Goal: Task Accomplishment & Management: Manage account settings

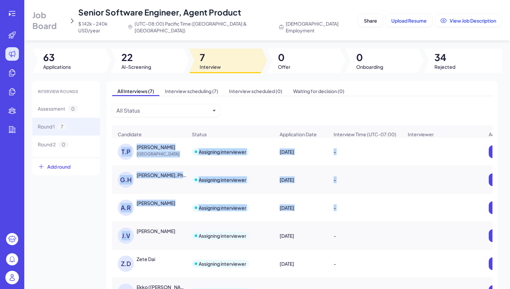
scroll to position [43, 0]
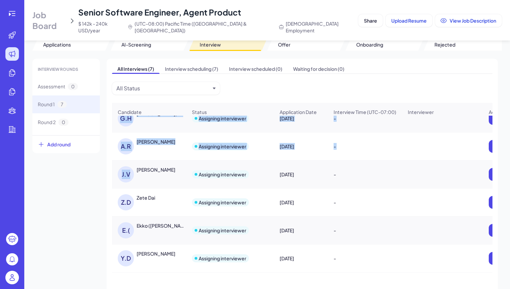
click at [11, 281] on img at bounding box center [11, 277] width 13 height 13
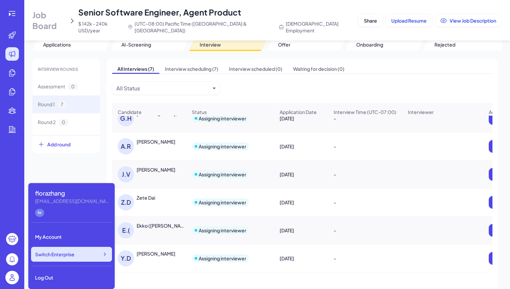
click at [85, 253] on div "Switch Enterprise" at bounding box center [71, 254] width 81 height 15
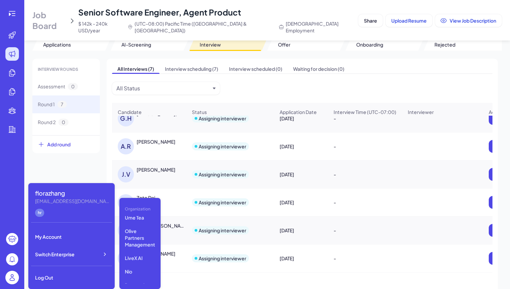
scroll to position [107, 0]
click at [133, 262] on p "Lingopal" at bounding box center [140, 264] width 36 height 12
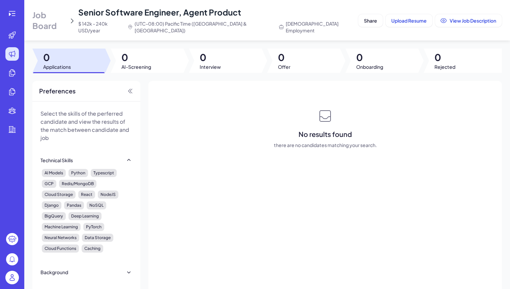
click at [63, 16] on span "Job Board" at bounding box center [49, 20] width 34 height 22
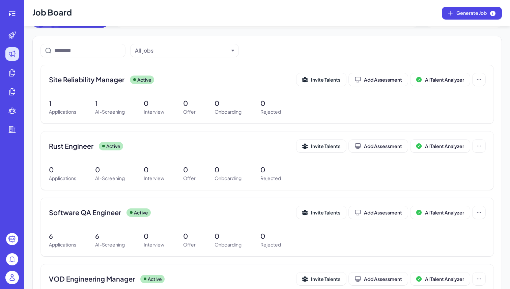
scroll to position [53, 0]
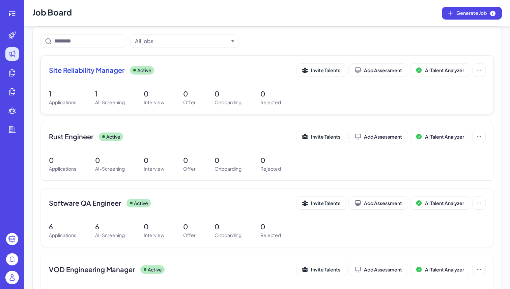
click at [100, 93] on p "1" at bounding box center [110, 94] width 30 height 10
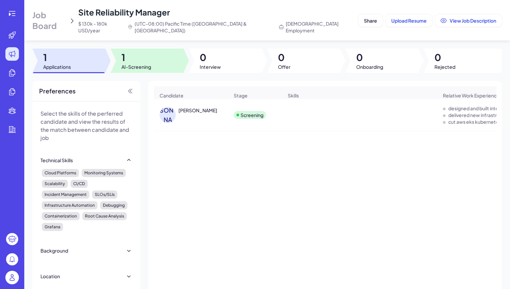
drag, startPoint x: 135, startPoint y: 52, endPoint x: 141, endPoint y: 59, distance: 9.8
click at [135, 52] on span "1" at bounding box center [136, 57] width 30 height 12
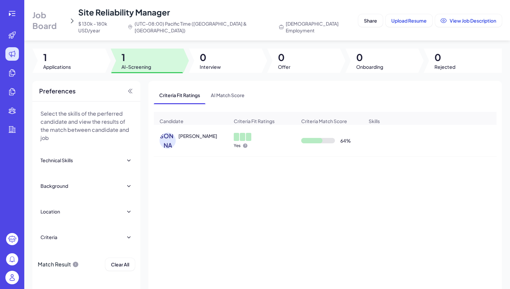
click at [190, 137] on div "M.J Michael J. Wilkerson" at bounding box center [193, 141] width 69 height 16
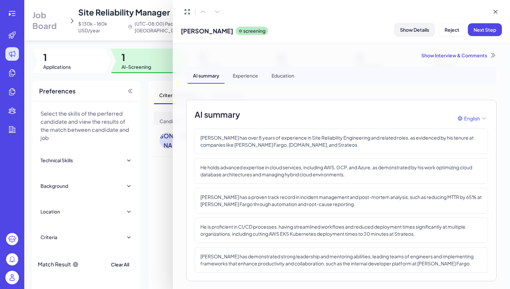
click at [408, 29] on span "Show Details" at bounding box center [414, 30] width 29 height 6
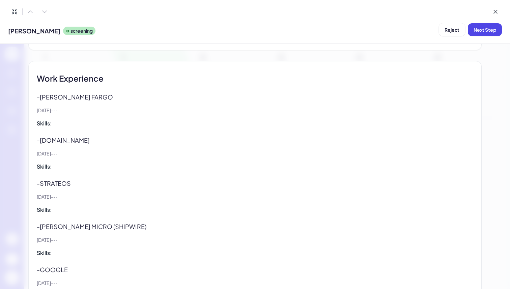
scroll to position [413, 0]
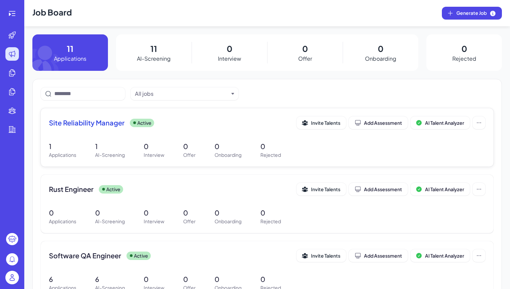
click at [108, 151] on p "1" at bounding box center [110, 146] width 30 height 10
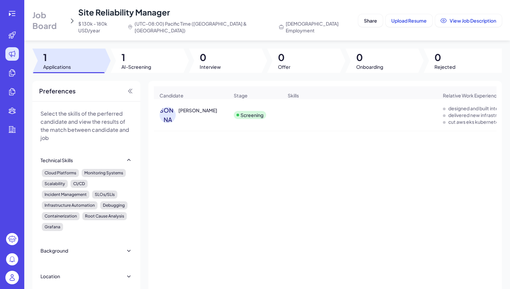
click at [197, 109] on div "Michael J. Wilkerson" at bounding box center [197, 110] width 39 height 7
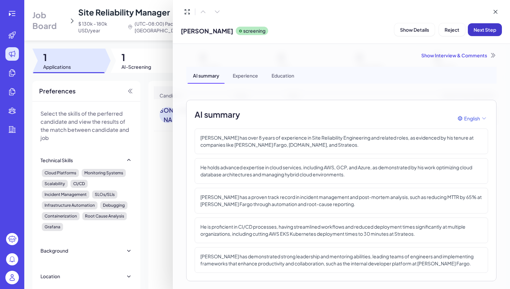
click at [498, 27] on button "Next Step" at bounding box center [485, 29] width 34 height 13
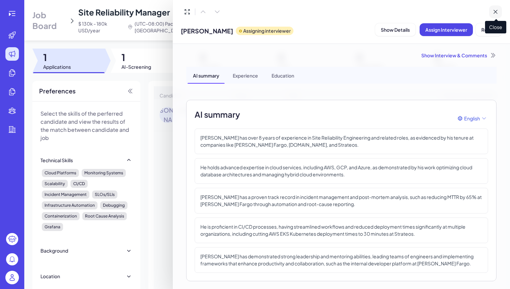
click at [498, 13] on icon at bounding box center [495, 11] width 7 height 7
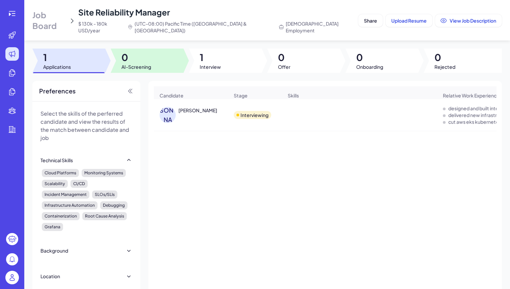
click at [149, 63] on span "AI-Screening" at bounding box center [136, 66] width 30 height 7
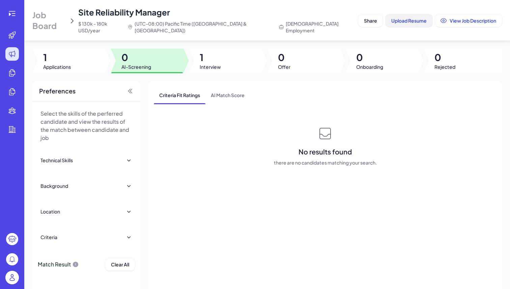
click at [414, 18] on span "Upload Resume" at bounding box center [408, 21] width 35 height 6
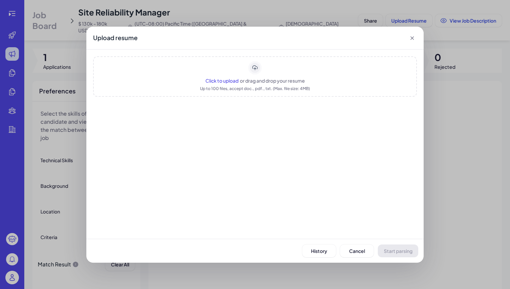
click at [228, 80] on span "Click to upload" at bounding box center [221, 81] width 33 height 6
click at [404, 255] on button "Start parsing" at bounding box center [398, 250] width 40 height 13
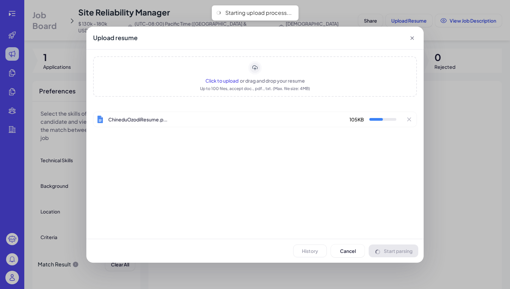
click at [224, 80] on span "Click to upload" at bounding box center [221, 81] width 33 height 6
click at [410, 139] on icon "Remove file" at bounding box center [409, 140] width 7 height 7
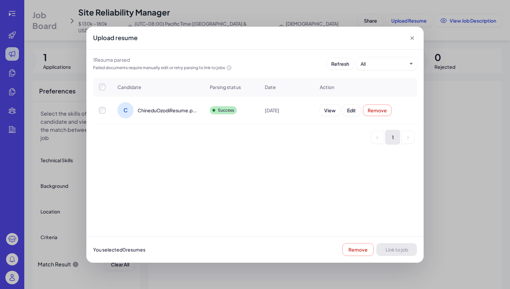
click at [130, 112] on div "C" at bounding box center [125, 110] width 16 height 16
click at [102, 105] on td at bounding box center [102, 110] width 19 height 28
click at [388, 253] on button "Link to job" at bounding box center [396, 249] width 40 height 13
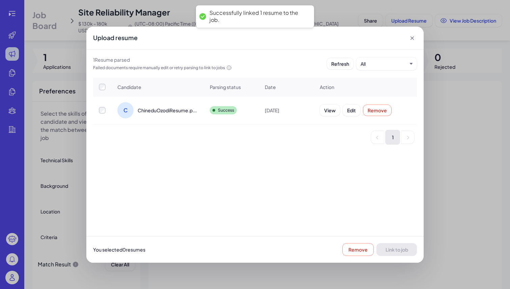
click at [488, 202] on div "Upload resume 1 Resume parsed Failed documents require manually edit or retry p…" at bounding box center [255, 144] width 510 height 289
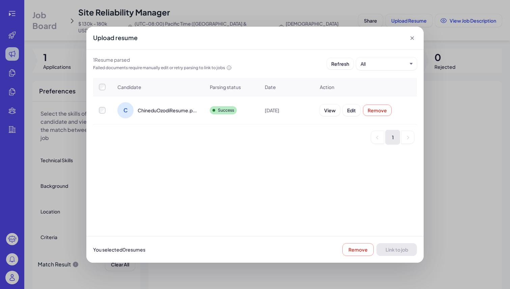
click at [414, 40] on icon at bounding box center [412, 38] width 7 height 7
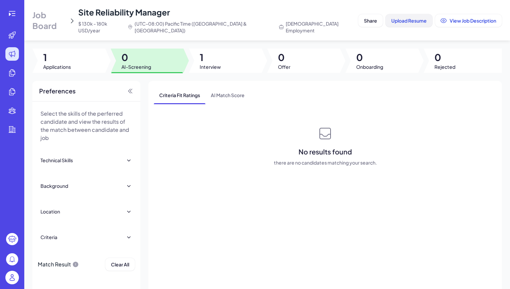
click at [404, 18] on span "Upload Resume" at bounding box center [408, 21] width 35 height 6
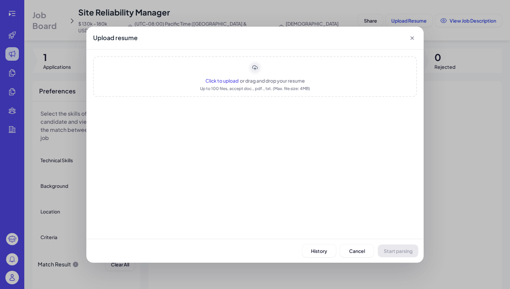
click at [215, 80] on span "Click to upload" at bounding box center [221, 81] width 33 height 6
click at [398, 250] on span "Start parsing" at bounding box center [398, 251] width 29 height 6
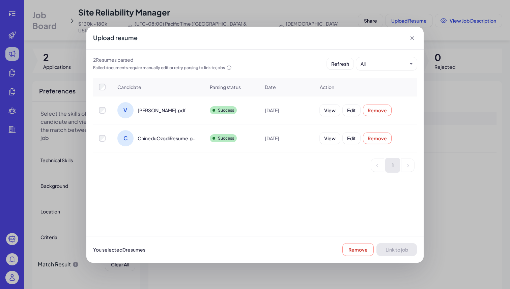
click at [107, 113] on div at bounding box center [102, 110] width 18 height 7
click at [95, 107] on div at bounding box center [102, 110] width 18 height 7
click at [399, 253] on button "Link to job" at bounding box center [396, 249] width 40 height 13
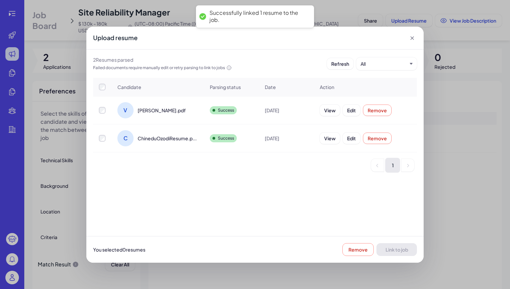
click at [413, 39] on icon at bounding box center [412, 38] width 7 height 7
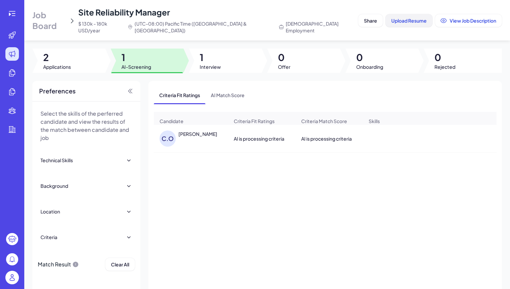
click at [411, 18] on span "Upload Resume" at bounding box center [408, 21] width 35 height 6
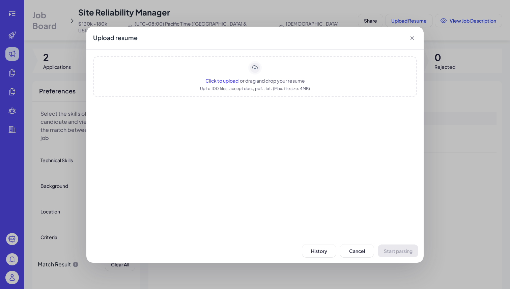
click at [216, 81] on span "Click to upload" at bounding box center [221, 81] width 33 height 6
click at [222, 82] on span "Click to upload" at bounding box center [221, 81] width 33 height 6
click at [410, 251] on span "Start parsing" at bounding box center [398, 251] width 29 height 6
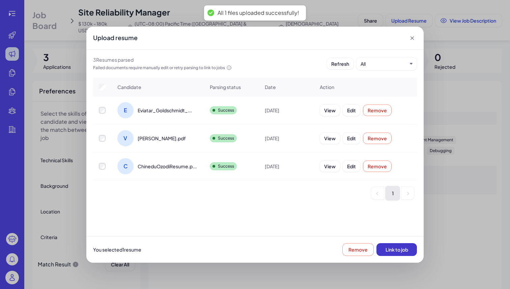
click at [389, 245] on button "Link to job" at bounding box center [396, 249] width 40 height 13
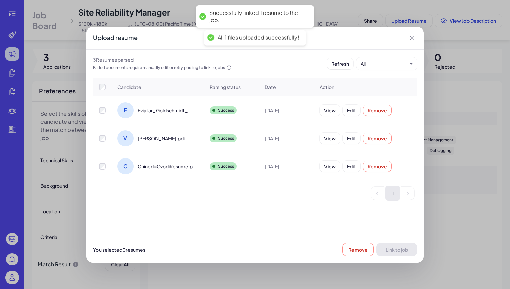
click at [412, 39] on icon at bounding box center [412, 38] width 7 height 7
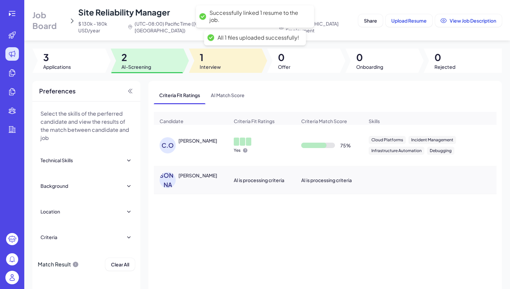
click at [204, 63] on span "Interview" at bounding box center [210, 66] width 21 height 7
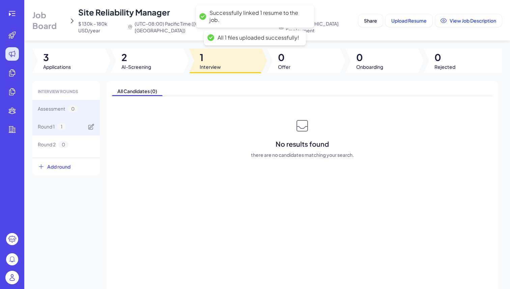
click at [49, 123] on span "Round 1" at bounding box center [46, 126] width 17 height 7
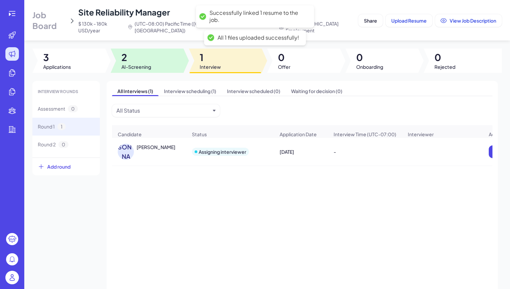
click at [137, 51] on span "2" at bounding box center [136, 57] width 30 height 12
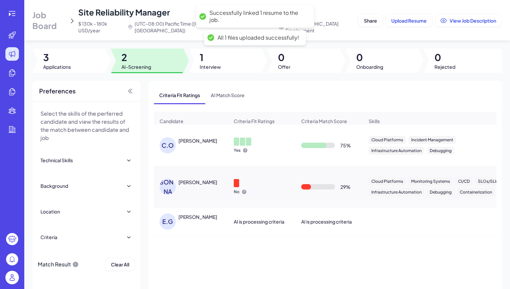
click at [197, 137] on div "CHINEDU OZODI" at bounding box center [197, 140] width 39 height 7
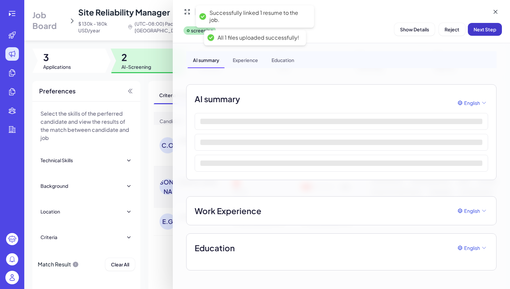
click at [481, 33] on button "Next Step" at bounding box center [485, 29] width 34 height 13
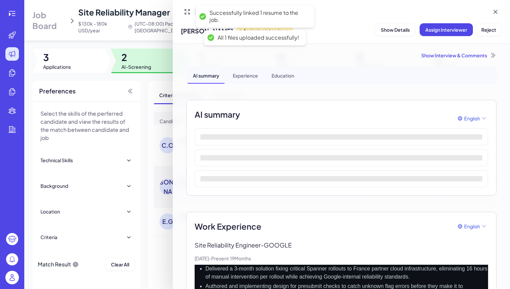
click at [145, 61] on div at bounding box center [255, 144] width 510 height 289
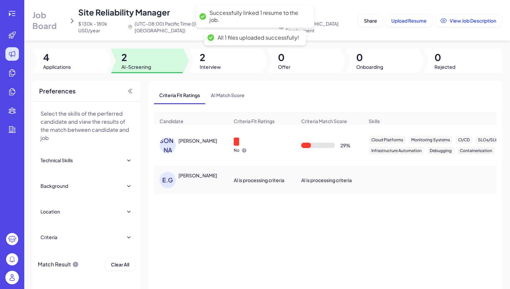
click at [168, 140] on div "V.J" at bounding box center [167, 145] width 16 height 16
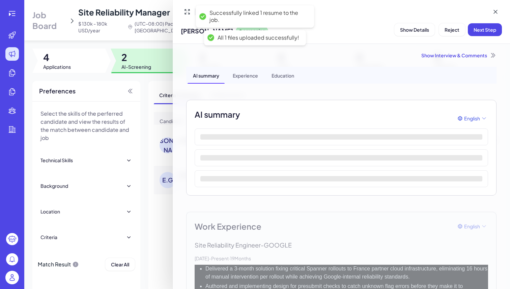
click at [171, 217] on div at bounding box center [255, 144] width 510 height 289
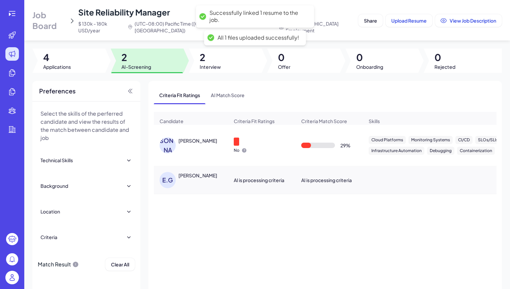
click at [196, 139] on div "VIRAJ JAGALE" at bounding box center [197, 140] width 39 height 7
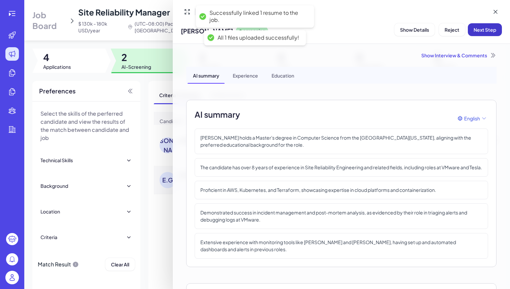
click at [495, 27] on span "Next Step" at bounding box center [484, 30] width 23 height 6
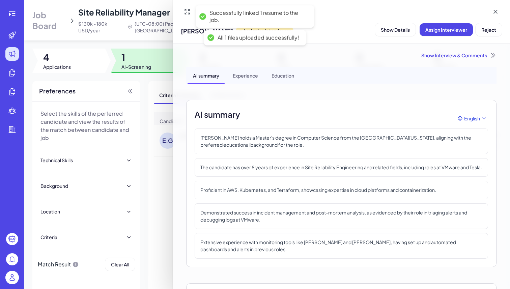
click at [156, 80] on div at bounding box center [255, 144] width 510 height 289
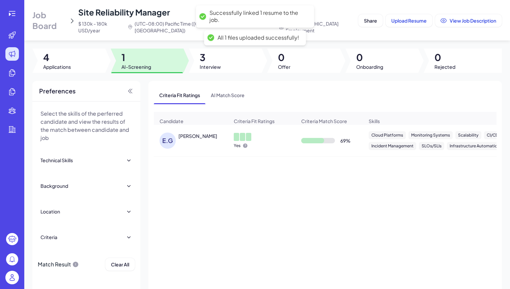
click at [214, 136] on div "Eviatar Goldschmidt" at bounding box center [203, 136] width 51 height 7
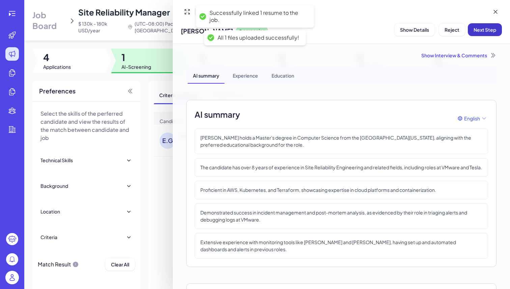
click at [480, 30] on span "Next Step" at bounding box center [484, 30] width 23 height 6
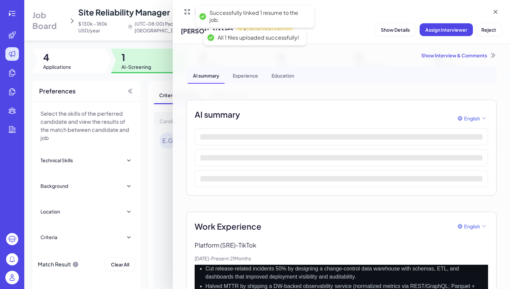
click at [157, 34] on div at bounding box center [255, 144] width 510 height 289
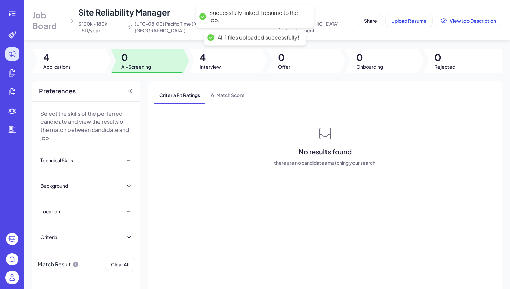
click at [64, 22] on div "Job Board Site Reliability Manager $ 130k - 180k USD/year (UTC-08:00) Pacific T…" at bounding box center [193, 20] width 323 height 27
click at [62, 20] on span "Job Board" at bounding box center [49, 20] width 34 height 22
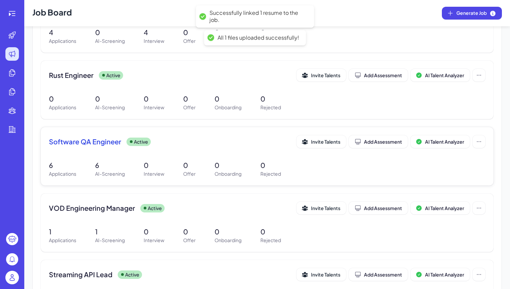
scroll to position [117, 0]
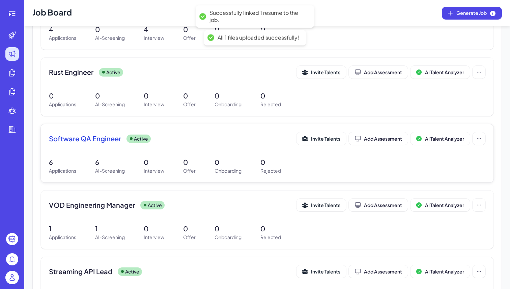
click at [123, 167] on p "6" at bounding box center [110, 162] width 30 height 10
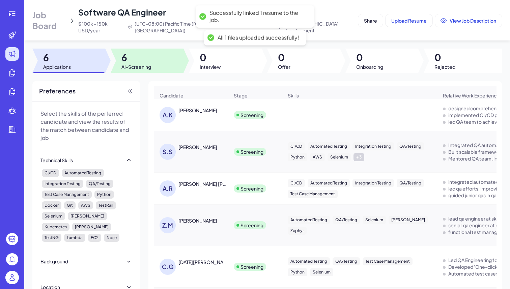
click at [149, 56] on span "6" at bounding box center [136, 57] width 30 height 12
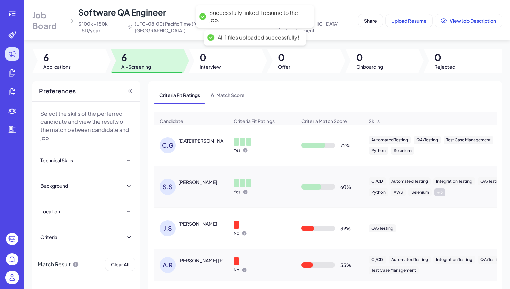
click at [196, 179] on div "SRUJANA SEELAM" at bounding box center [197, 182] width 39 height 7
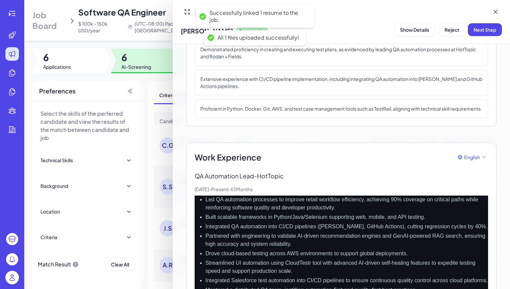
scroll to position [142, 0]
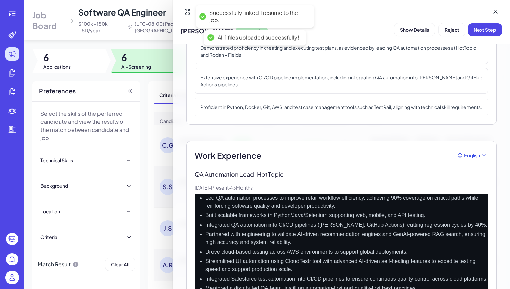
click at [110, 33] on div at bounding box center [255, 144] width 510 height 289
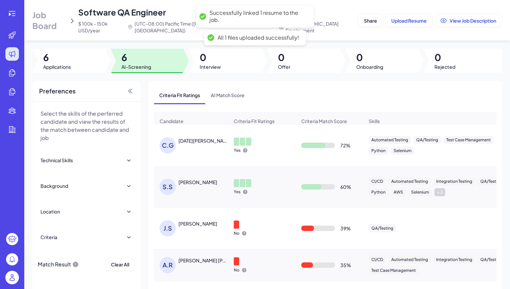
click at [200, 179] on div "SRUJANA SEELAM" at bounding box center [197, 182] width 39 height 7
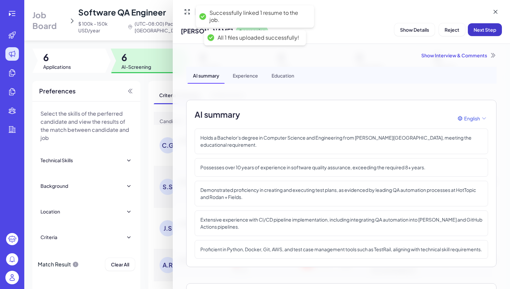
click at [487, 31] on span "Next Step" at bounding box center [484, 30] width 23 height 6
click at [156, 40] on div at bounding box center [255, 144] width 510 height 289
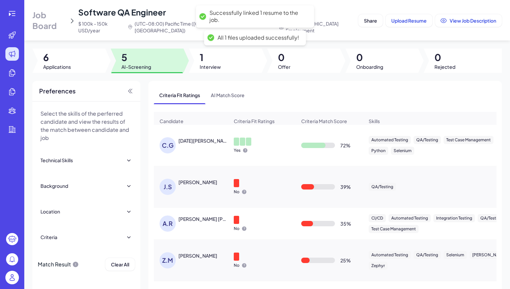
click at [208, 137] on div "Chaitra Gowda" at bounding box center [203, 140] width 50 height 7
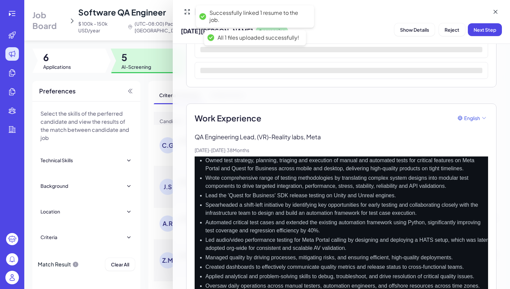
scroll to position [140, 0]
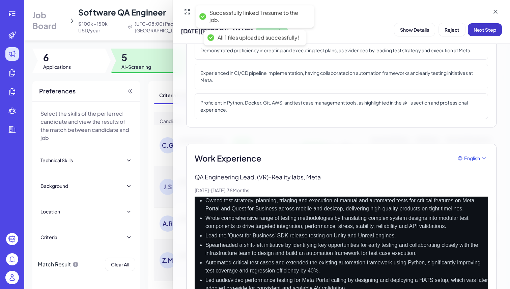
click at [489, 29] on span "Next Step" at bounding box center [484, 30] width 23 height 6
click at [153, 35] on div at bounding box center [255, 144] width 510 height 289
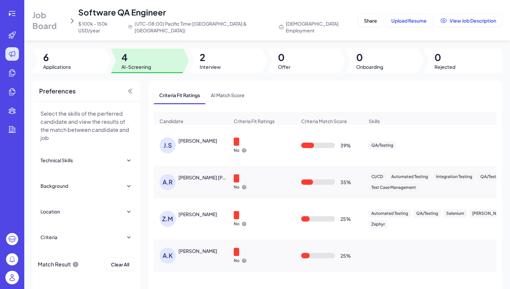
click at [220, 62] on div at bounding box center [225, 61] width 73 height 24
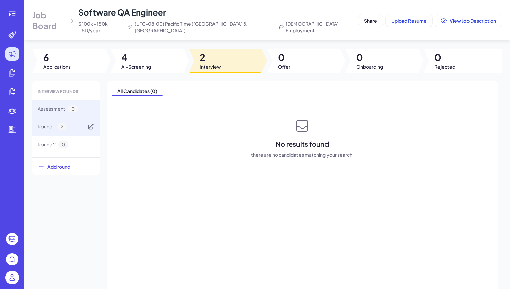
click at [65, 118] on div "Round 1 2" at bounding box center [65, 127] width 67 height 18
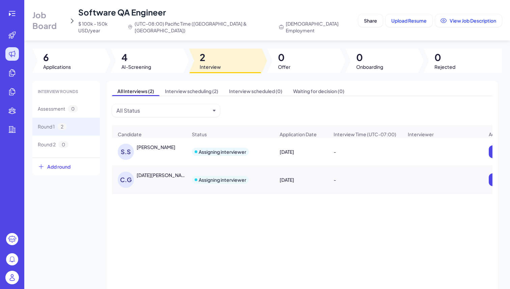
click at [135, 63] on span "AI-Screening" at bounding box center [136, 66] width 30 height 7
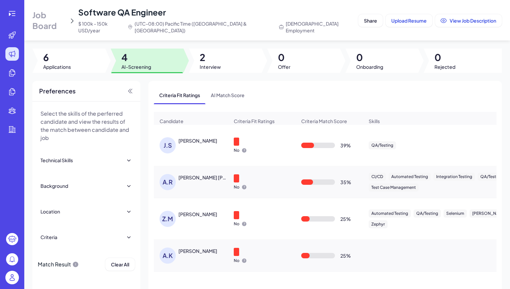
click at [135, 63] on span "AI-Screening" at bounding box center [136, 66] width 30 height 7
click at [203, 215] on div "Z.M Zahid Mahmood" at bounding box center [193, 219] width 69 height 16
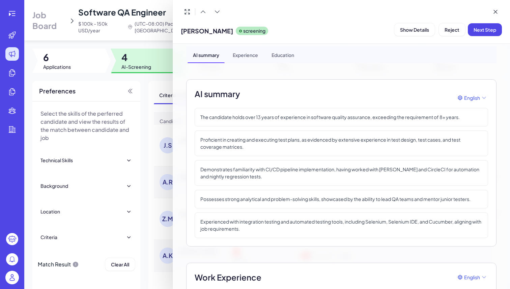
scroll to position [0, 0]
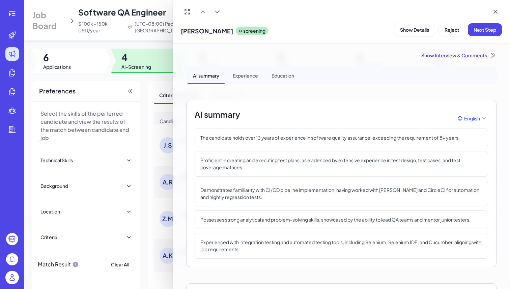
click at [154, 37] on div at bounding box center [255, 144] width 510 height 289
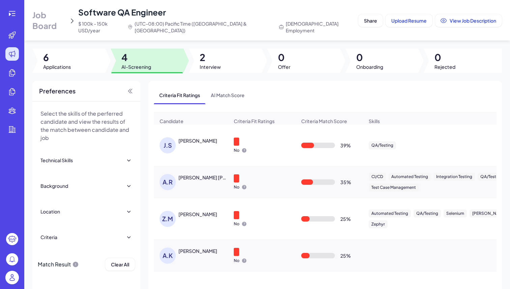
click at [184, 213] on div "Zahid Mahmood" at bounding box center [197, 214] width 39 height 7
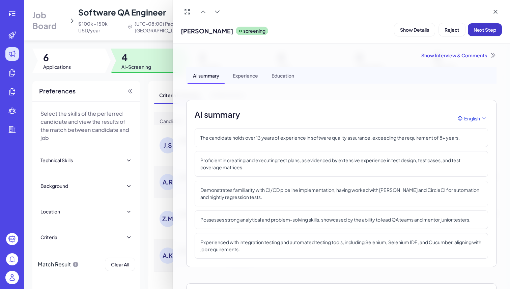
click at [483, 29] on span "Next Step" at bounding box center [484, 30] width 23 height 6
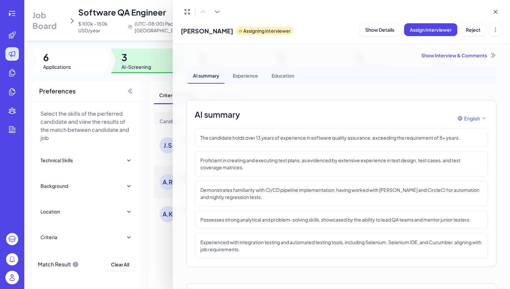
click at [159, 52] on div at bounding box center [255, 144] width 510 height 289
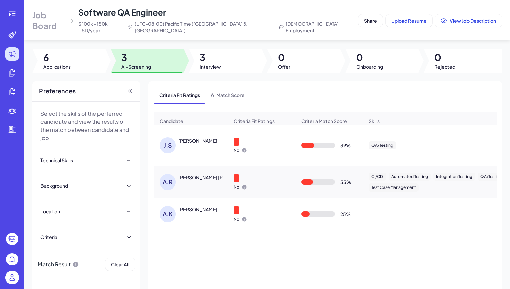
click at [184, 137] on div "JYOTI SINGH" at bounding box center [197, 140] width 39 height 7
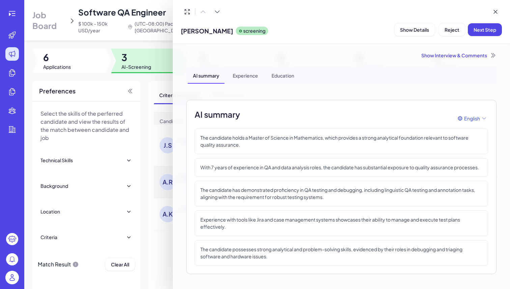
click at [157, 33] on div at bounding box center [255, 144] width 510 height 289
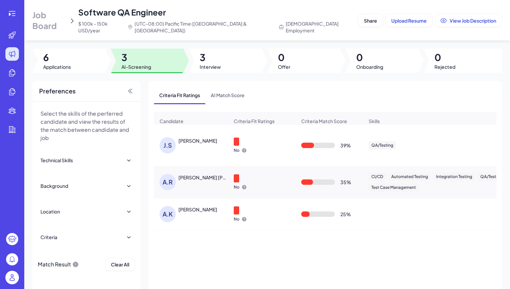
click at [199, 137] on div "JYOTI SINGH" at bounding box center [197, 140] width 39 height 7
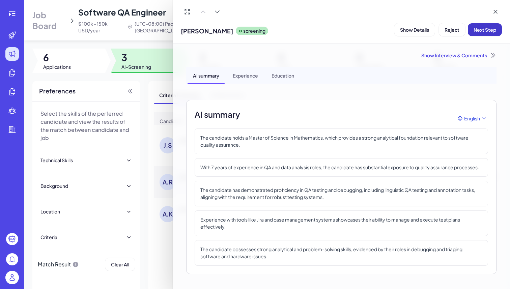
click at [475, 27] on span "Next Step" at bounding box center [484, 30] width 23 height 6
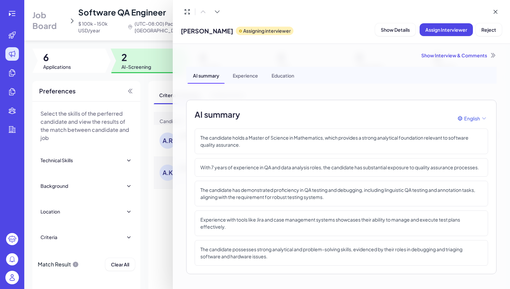
click at [145, 51] on div at bounding box center [255, 144] width 510 height 289
click at [145, 51] on span "2" at bounding box center [136, 57] width 30 height 12
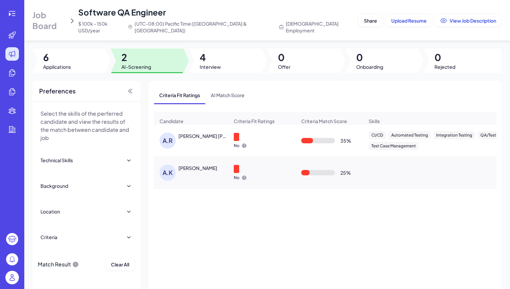
click at [196, 136] on div "Archana Reddy Venkataramanan" at bounding box center [203, 136] width 50 height 7
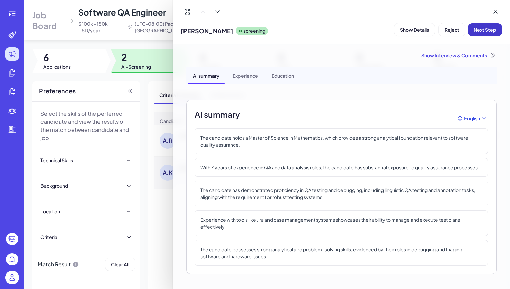
click at [480, 30] on span "Next Step" at bounding box center [484, 30] width 23 height 6
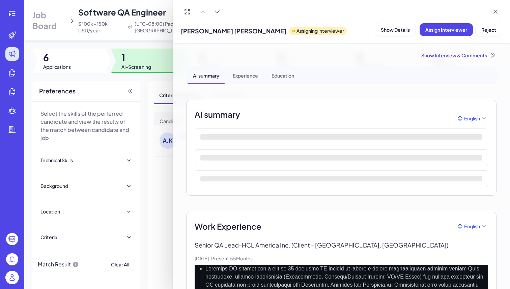
click at [159, 225] on div at bounding box center [255, 144] width 510 height 289
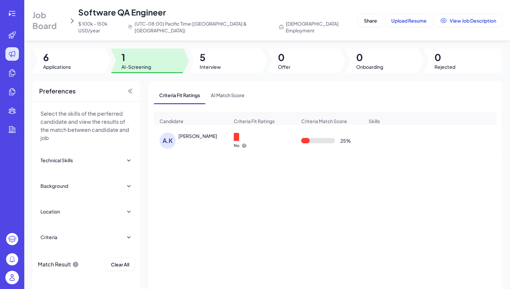
click at [194, 135] on div "Ankita Kothari" at bounding box center [197, 136] width 39 height 7
click at [0, 0] on div at bounding box center [0, 0] width 0 height 0
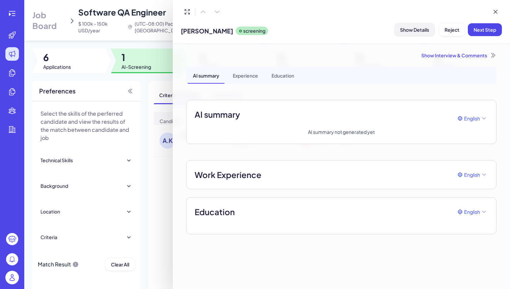
click at [420, 25] on button "Show Details" at bounding box center [414, 29] width 40 height 13
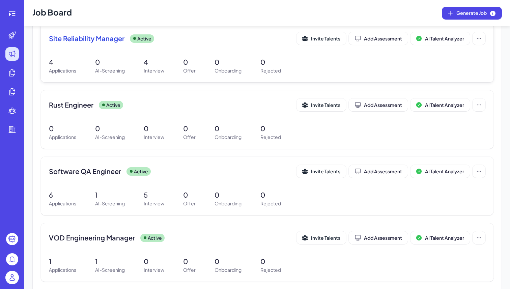
scroll to position [84, 0]
click at [115, 197] on p "1" at bounding box center [110, 195] width 30 height 10
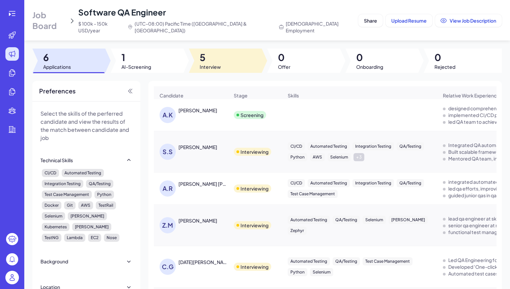
click at [217, 64] on div at bounding box center [225, 61] width 73 height 24
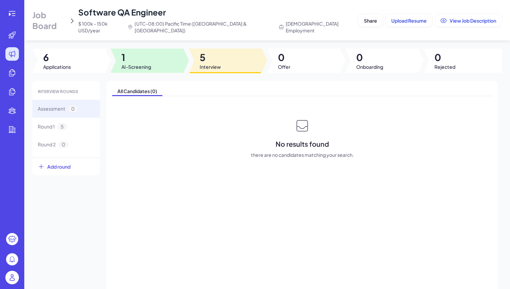
click at [163, 54] on div at bounding box center [147, 61] width 73 height 24
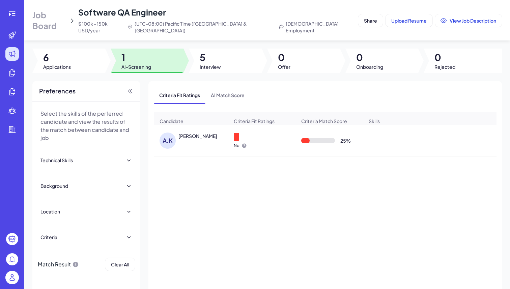
click at [211, 144] on div "A.K Ankita Kothari" at bounding box center [193, 141] width 69 height 16
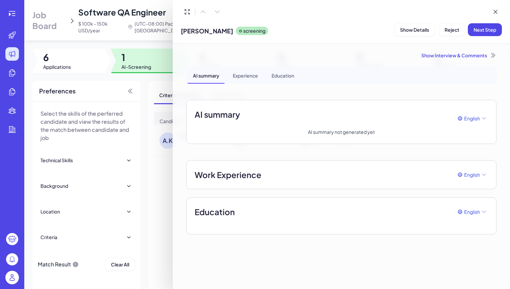
click at [146, 67] on div at bounding box center [255, 144] width 510 height 289
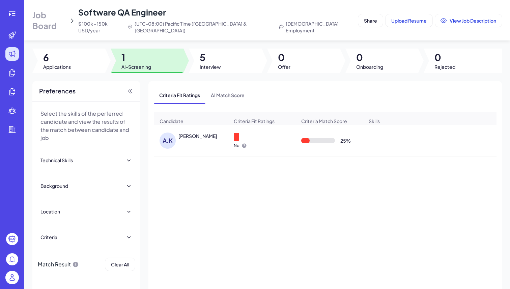
click at [64, 18] on span "Job Board" at bounding box center [49, 20] width 34 height 22
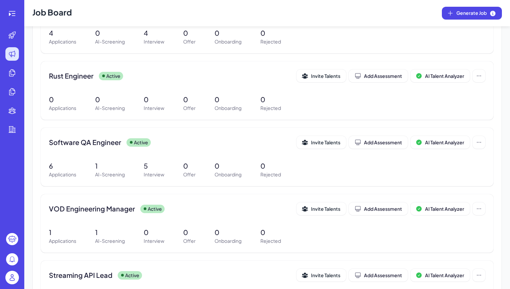
scroll to position [176, 0]
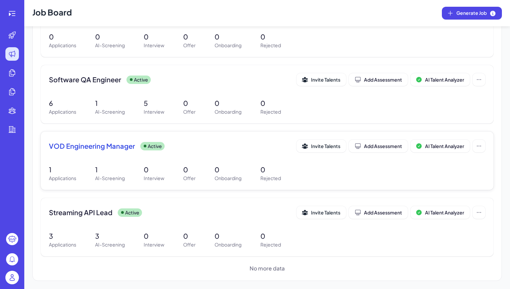
click at [93, 173] on div "1 Applications 1 AI-Screening 0 Interview 0 Offer 0 Onboarding 0 Rejected" at bounding box center [267, 173] width 436 height 17
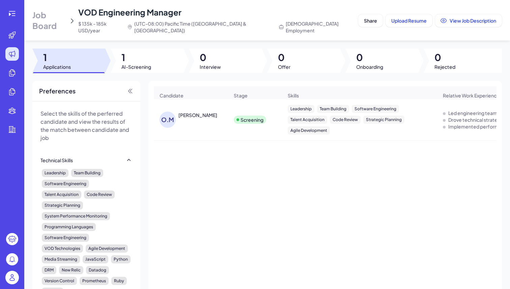
click at [201, 112] on div "Omid Mozayani" at bounding box center [197, 115] width 39 height 7
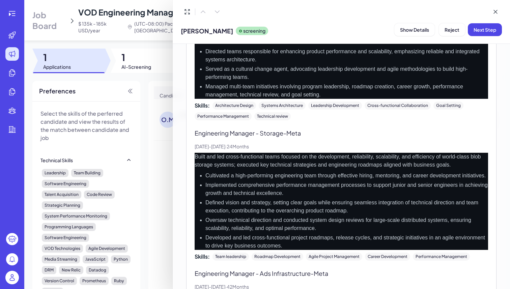
scroll to position [346, 0]
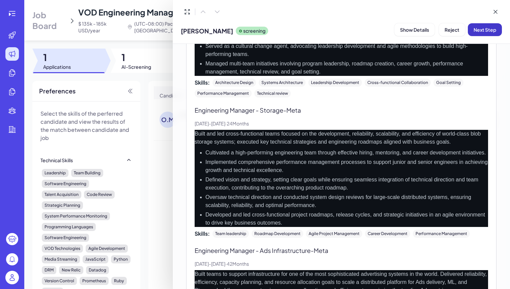
click at [496, 32] on button "Next Step" at bounding box center [485, 29] width 34 height 13
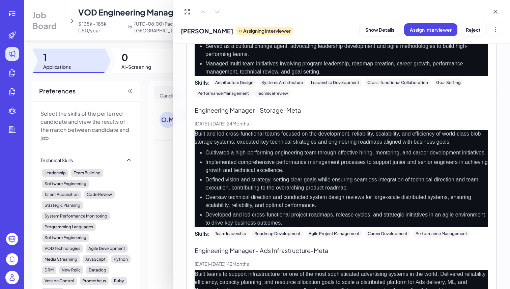
click at [145, 59] on div at bounding box center [255, 144] width 510 height 289
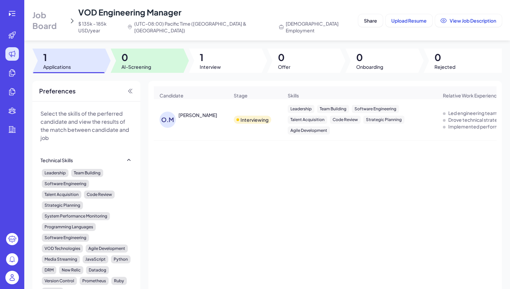
click at [141, 51] on span "0" at bounding box center [136, 57] width 30 height 12
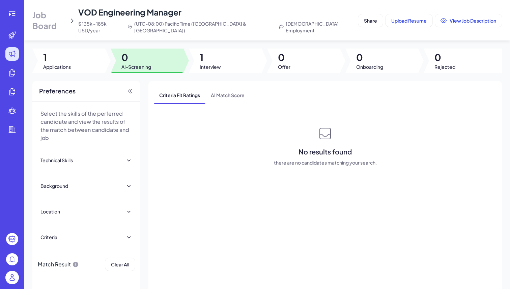
click at [63, 13] on span "Job Board" at bounding box center [49, 20] width 34 height 22
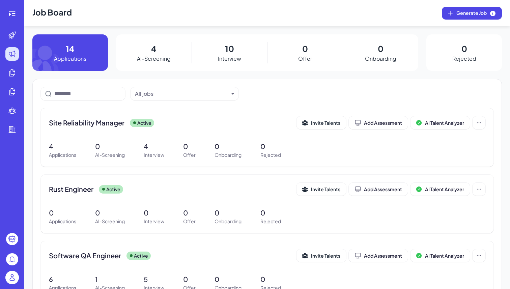
click at [65, 14] on h1 "Job Board" at bounding box center [51, 13] width 39 height 26
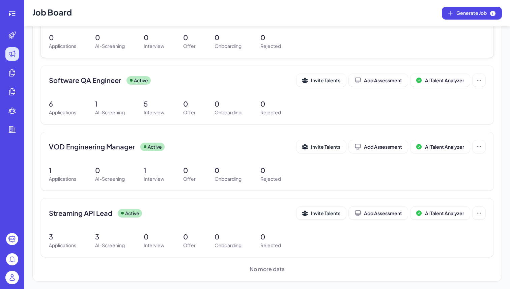
scroll to position [176, 0]
click at [96, 245] on p "AI-Screening" at bounding box center [110, 244] width 30 height 7
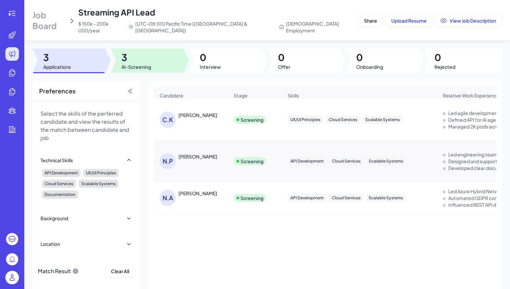
click at [140, 55] on span "3" at bounding box center [136, 57] width 30 height 12
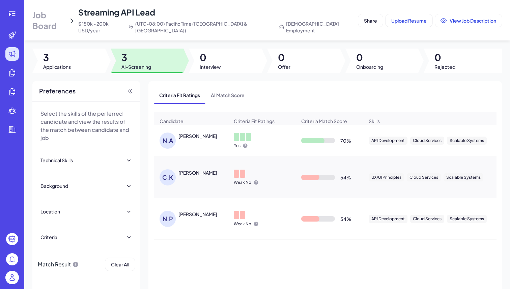
click at [173, 140] on div "N.A" at bounding box center [167, 141] width 16 height 16
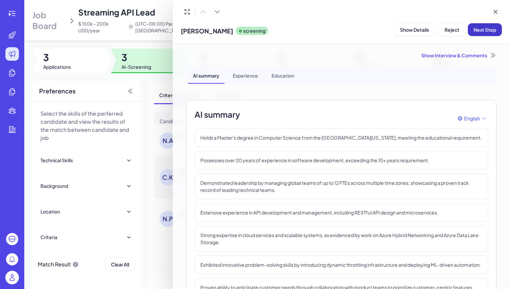
click at [493, 30] on span "Next Step" at bounding box center [484, 30] width 23 height 6
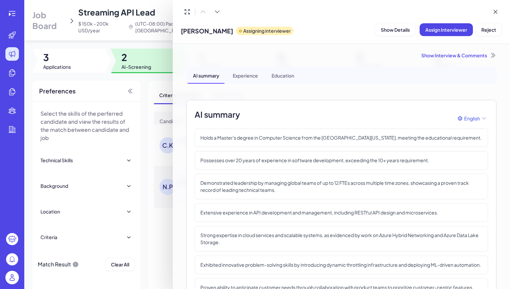
click at [129, 54] on div at bounding box center [255, 144] width 510 height 289
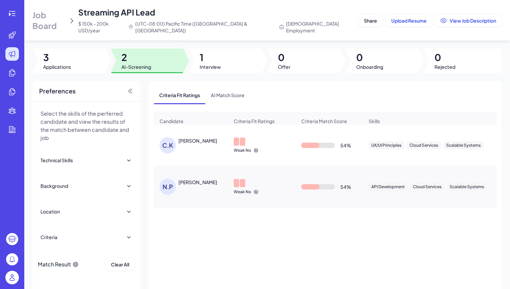
click at [180, 138] on div "Calvin Kuo" at bounding box center [197, 140] width 39 height 7
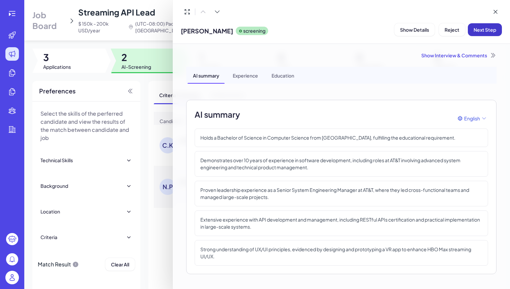
click at [484, 30] on span "Next Step" at bounding box center [484, 30] width 23 height 6
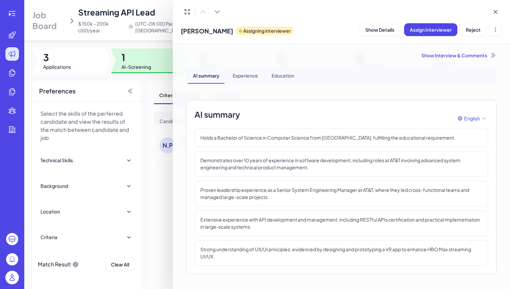
click at [151, 56] on div at bounding box center [255, 144] width 510 height 289
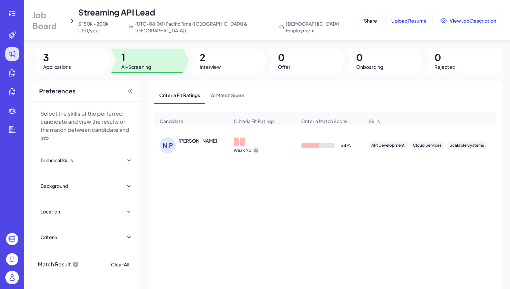
click at [204, 141] on div "NIDHEESH PUTHALATH" at bounding box center [197, 140] width 39 height 7
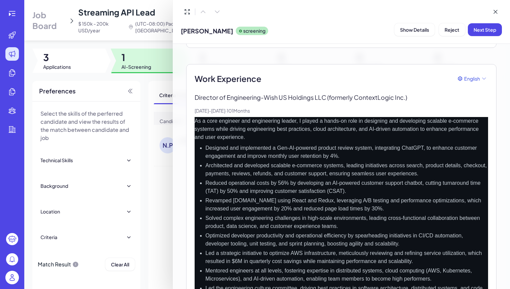
scroll to position [233, 0]
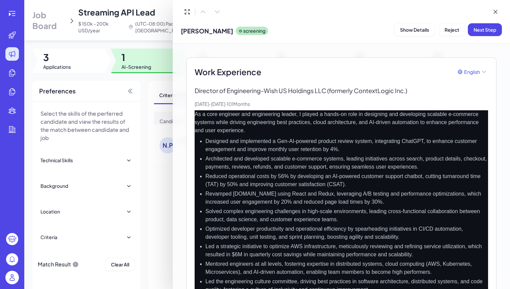
click at [143, 36] on div at bounding box center [255, 144] width 510 height 289
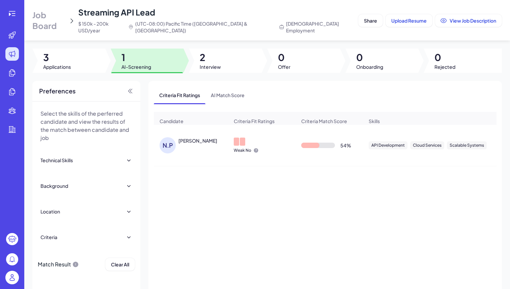
click at [205, 138] on div "NIDHEESH PUTHALATH" at bounding box center [197, 140] width 39 height 7
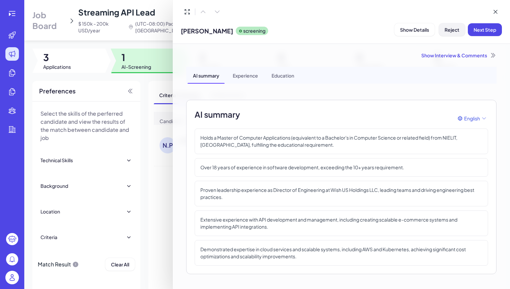
click at [446, 33] on button "Reject" at bounding box center [452, 29] width 26 height 13
click at [489, 72] on span "Ok" at bounding box center [488, 73] width 7 height 6
click at [134, 34] on div at bounding box center [255, 144] width 510 height 289
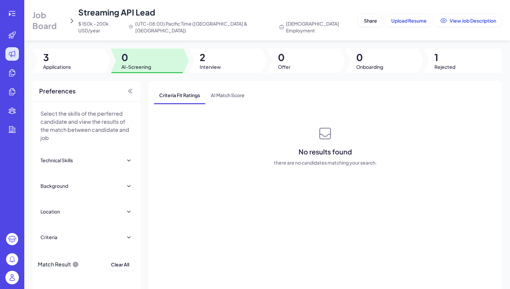
click at [226, 49] on div at bounding box center [225, 61] width 73 height 24
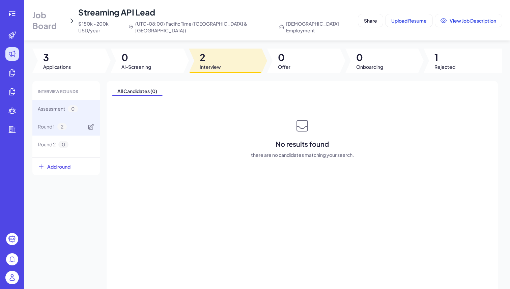
click at [56, 124] on div "Round 1 2" at bounding box center [65, 127] width 67 height 18
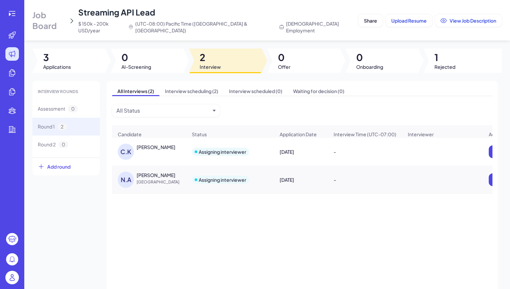
click at [53, 17] on span "Job Board" at bounding box center [48, 20] width 33 height 22
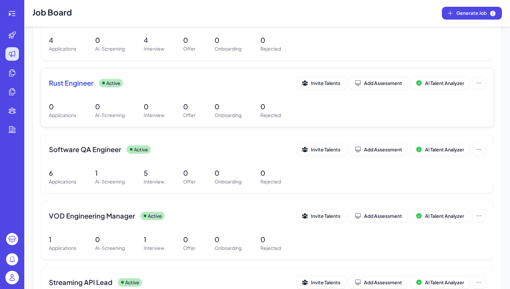
scroll to position [47, 0]
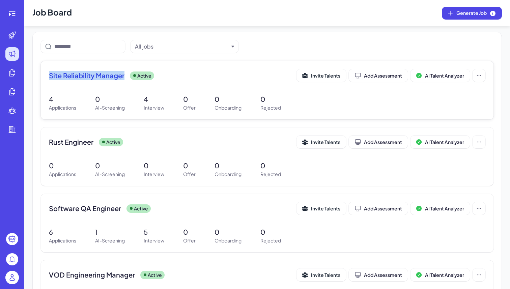
drag, startPoint x: 45, startPoint y: 73, endPoint x: 124, endPoint y: 77, distance: 79.3
click at [124, 77] on div "Site Reliability Manager Active Invite Talents Add Assessment AI Talent Analyze…" at bounding box center [267, 90] width 452 height 58
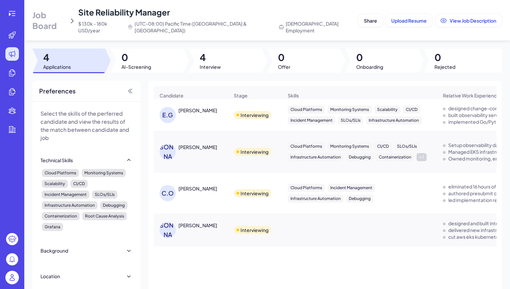
click at [53, 21] on span "Job Board" at bounding box center [49, 20] width 34 height 22
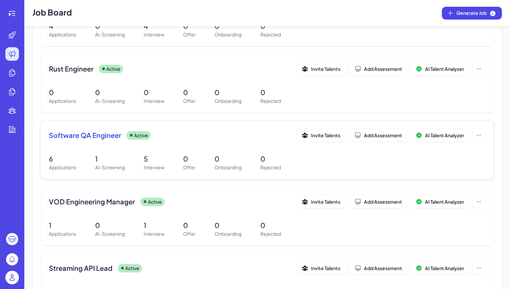
scroll to position [121, 0]
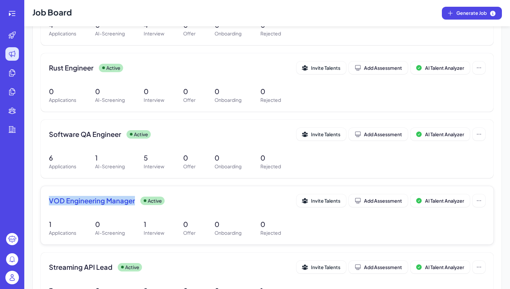
drag, startPoint x: 46, startPoint y: 202, endPoint x: 135, endPoint y: 202, distance: 88.7
click at [135, 202] on div "VOD Engineering Manager Active Invite Talents Add Assessment AI Talent Analyzer…" at bounding box center [267, 215] width 452 height 58
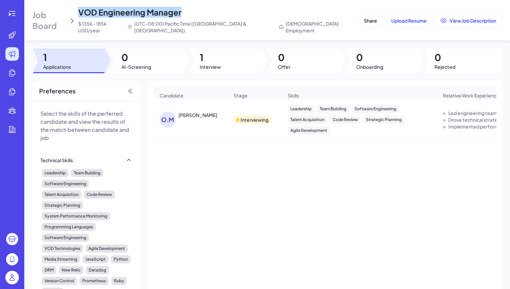
drag, startPoint x: 201, startPoint y: 12, endPoint x: 82, endPoint y: 12, distance: 119.4
click at [82, 12] on div "Job Board VOD Engineering Manager $ 135k - 185k USD/year (UTC-08:00) Pacific Ti…" at bounding box center [193, 20] width 323 height 27
copy span "VOD Engineering Manager"
click at [58, 20] on span "Job Board" at bounding box center [49, 20] width 34 height 22
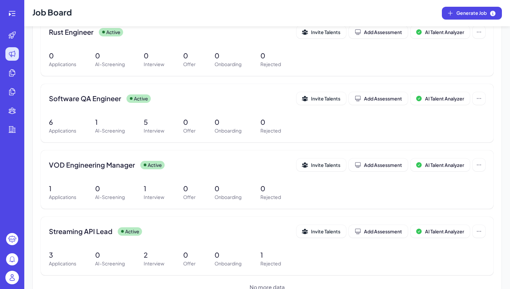
scroll to position [176, 0]
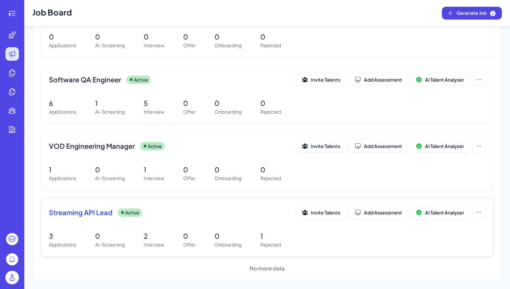
click at [155, 241] on p "Interview" at bounding box center [154, 244] width 21 height 7
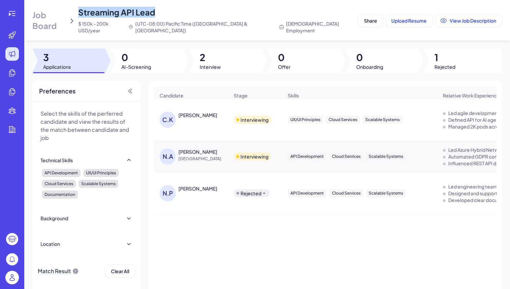
drag, startPoint x: 170, startPoint y: 11, endPoint x: 88, endPoint y: 10, distance: 82.6
click at [88, 10] on div "Streaming API Lead $ 150k - 200k USD/year (UTC-08:00) Pacific Time (US & Canada…" at bounding box center [216, 20] width 277 height 27
copy span "Streaming API Lead"
click at [56, 22] on span "Job Board" at bounding box center [48, 20] width 33 height 22
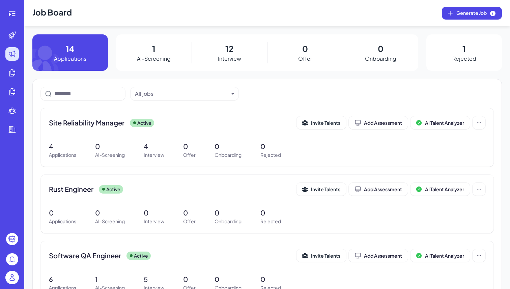
click at [56, 22] on h1 "Job Board" at bounding box center [51, 13] width 39 height 26
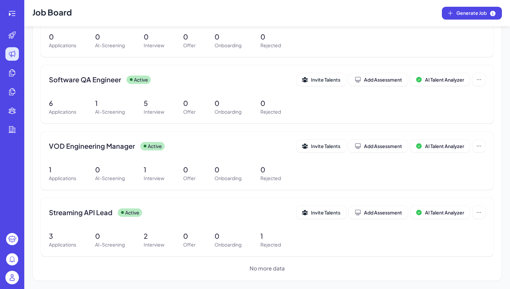
scroll to position [9, 0]
